Goal: Find specific page/section: Find specific page/section

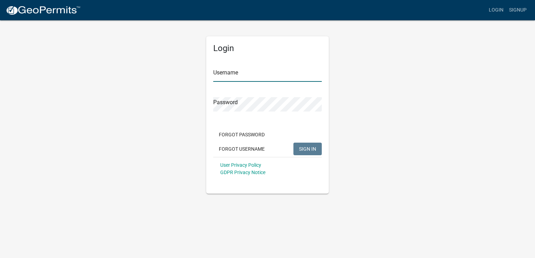
type input "captainds"
click at [303, 145] on button "SIGN IN" at bounding box center [307, 149] width 28 height 13
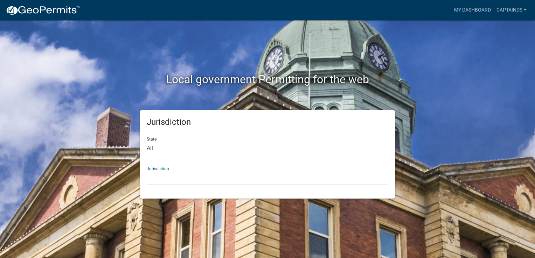
click at [208, 177] on select "[GEOGRAPHIC_DATA], [US_STATE] [GEOGRAPHIC_DATA], [US_STATE][PERSON_NAME][GEOGRA…" at bounding box center [267, 178] width 241 height 14
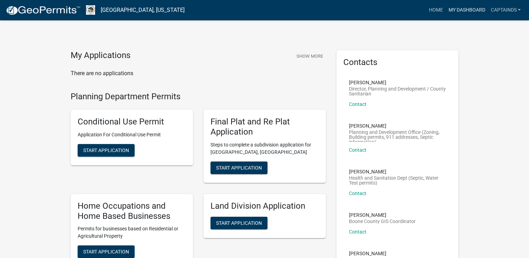
click at [469, 12] on link "My Dashboard" at bounding box center [467, 9] width 42 height 13
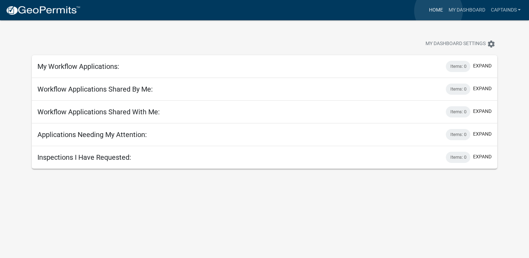
click at [439, 11] on link "Home" at bounding box center [436, 9] width 20 height 13
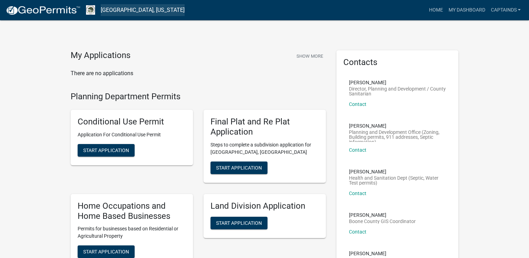
click at [131, 13] on link "[GEOGRAPHIC_DATA], [US_STATE]" at bounding box center [143, 10] width 84 height 12
click at [91, 11] on img at bounding box center [90, 9] width 9 height 9
click at [113, 12] on link "[GEOGRAPHIC_DATA], [US_STATE]" at bounding box center [143, 10] width 84 height 12
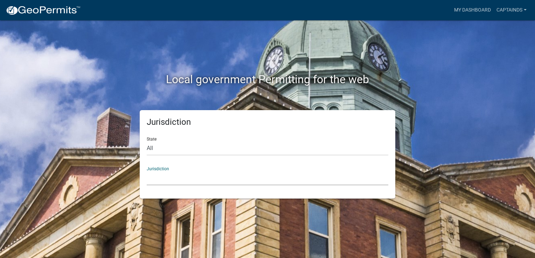
click at [169, 184] on select "[GEOGRAPHIC_DATA], [US_STATE] [GEOGRAPHIC_DATA], [US_STATE][PERSON_NAME][GEOGRA…" at bounding box center [267, 178] width 241 height 14
click at [424, 108] on div "Local government Permitting for the web" at bounding box center [267, 65] width 399 height 90
click at [282, 151] on select "All [US_STATE] [US_STATE] [US_STATE] [US_STATE] [US_STATE] [US_STATE] [US_STATE…" at bounding box center [267, 148] width 241 height 14
select select "[US_STATE]"
click at [147, 141] on select "All [US_STATE] [US_STATE] [US_STATE] [US_STATE] [US_STATE] [US_STATE] [US_STATE…" at bounding box center [267, 148] width 241 height 14
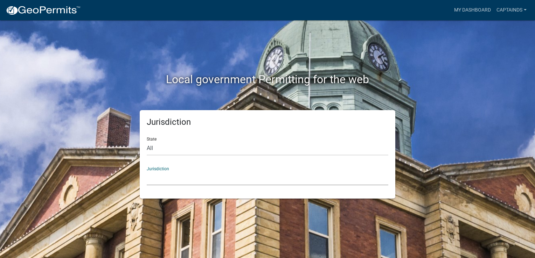
click at [225, 182] on select "[GEOGRAPHIC_DATA], [US_STATE][PERSON_NAME][GEOGRAPHIC_DATA], [US_STATE][PERSON_…" at bounding box center [267, 178] width 241 height 14
